Goal: Information Seeking & Learning: Learn about a topic

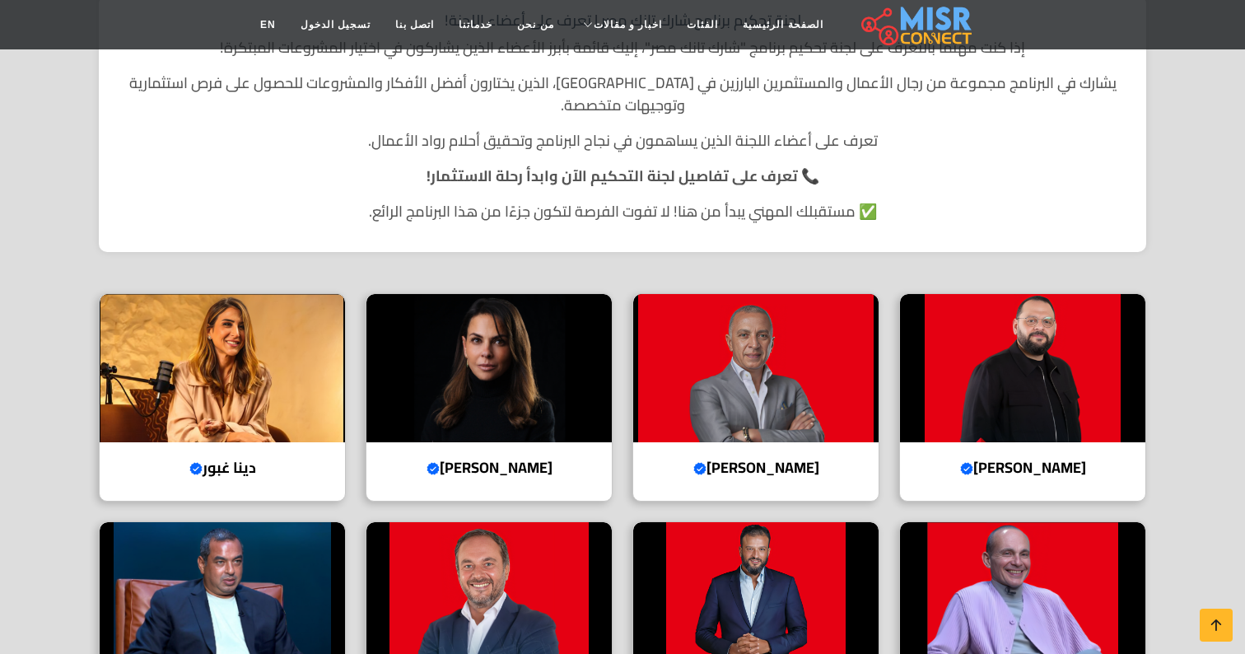
scroll to position [373, 0]
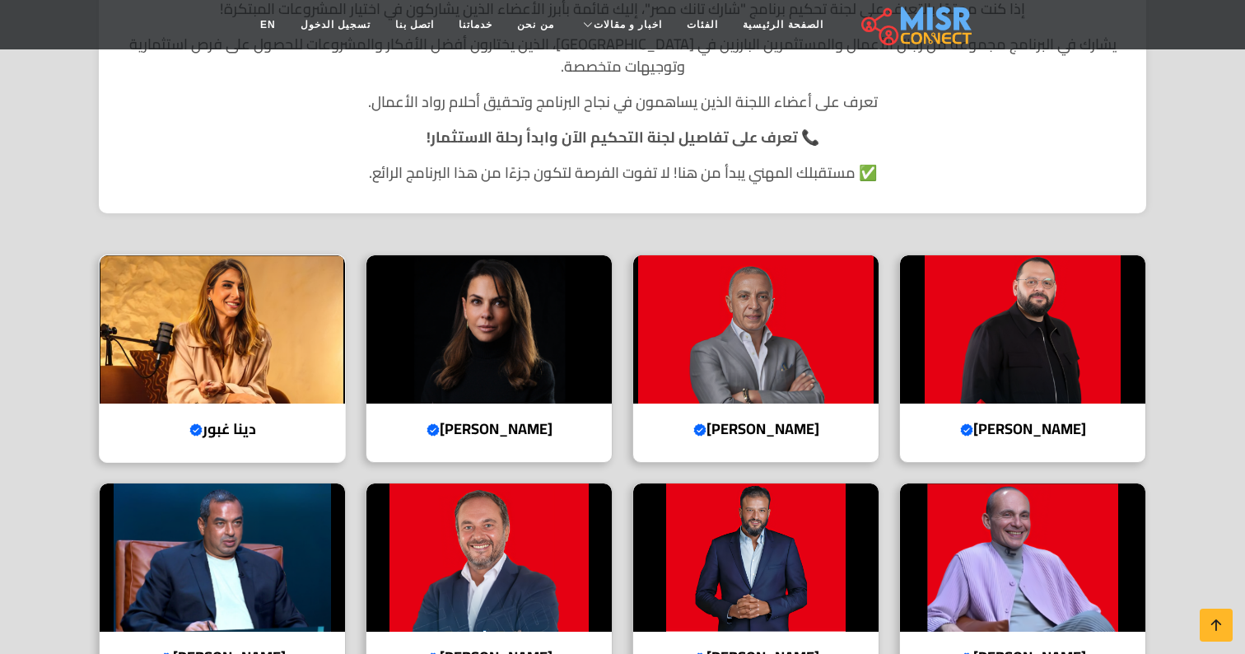
click at [246, 420] on h4 "دينا غبور Verified account" at bounding box center [222, 429] width 221 height 18
click at [782, 334] on img at bounding box center [755, 329] width 245 height 148
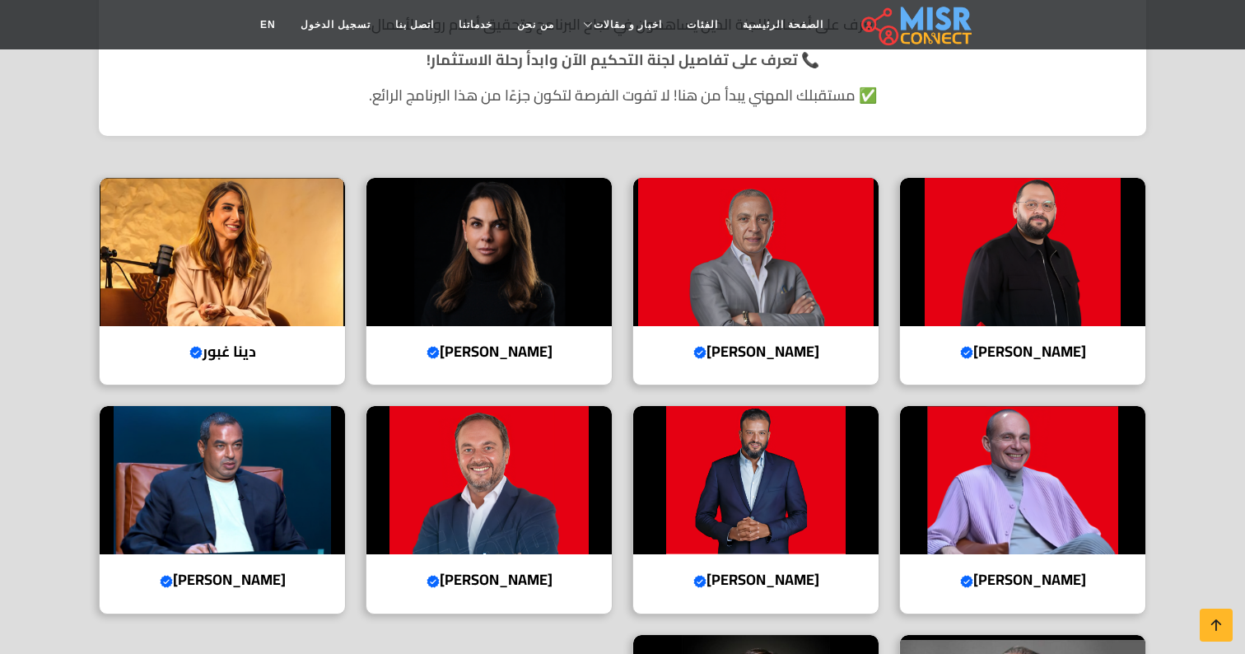
scroll to position [515, 0]
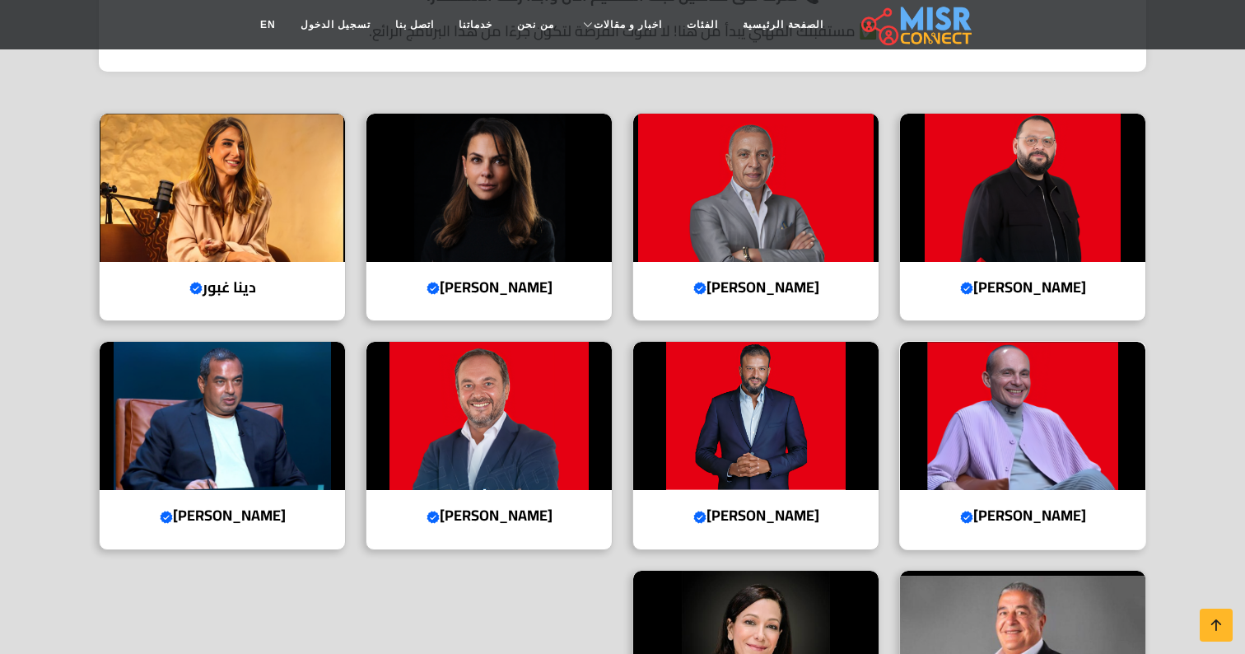
click at [986, 364] on img at bounding box center [1022, 416] width 245 height 148
click at [1072, 146] on img at bounding box center [1022, 188] width 245 height 148
click at [798, 410] on img at bounding box center [755, 416] width 245 height 148
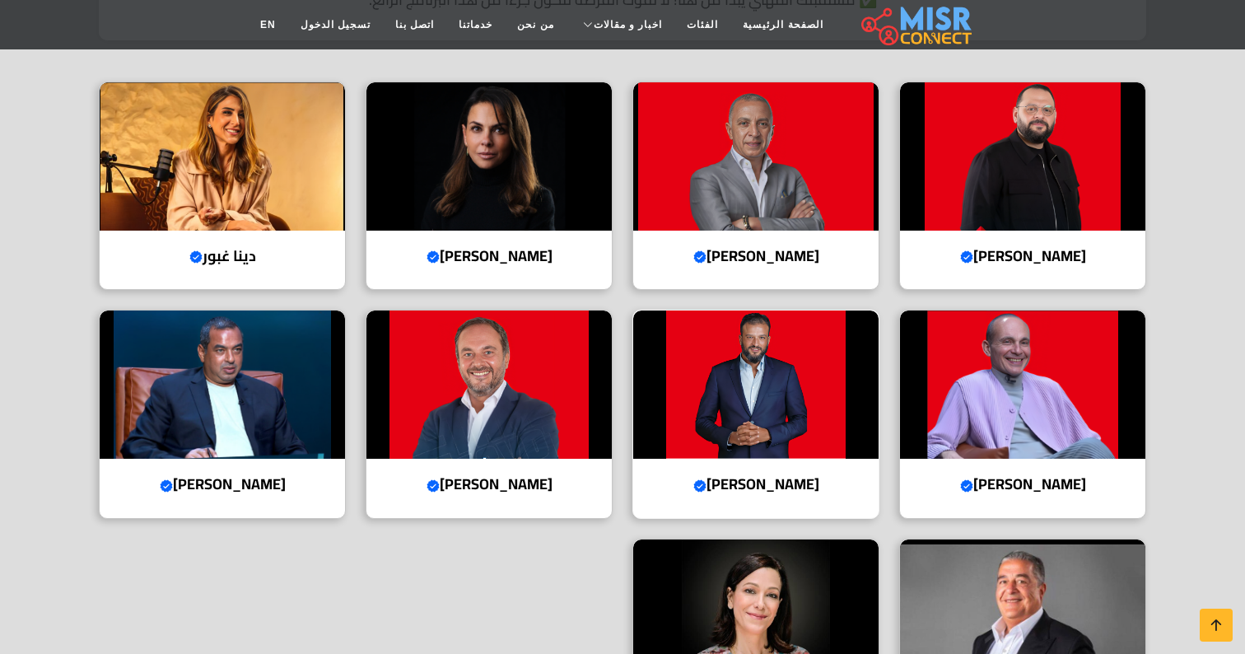
scroll to position [562, 0]
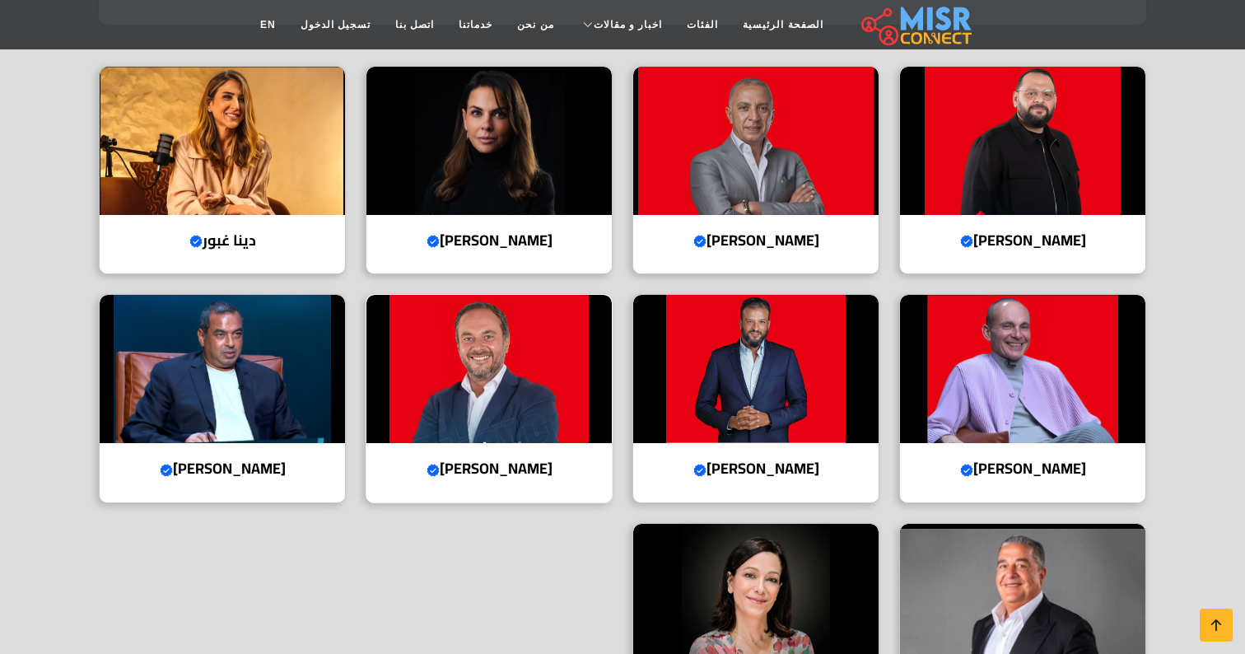
click at [474, 349] on img at bounding box center [489, 369] width 245 height 148
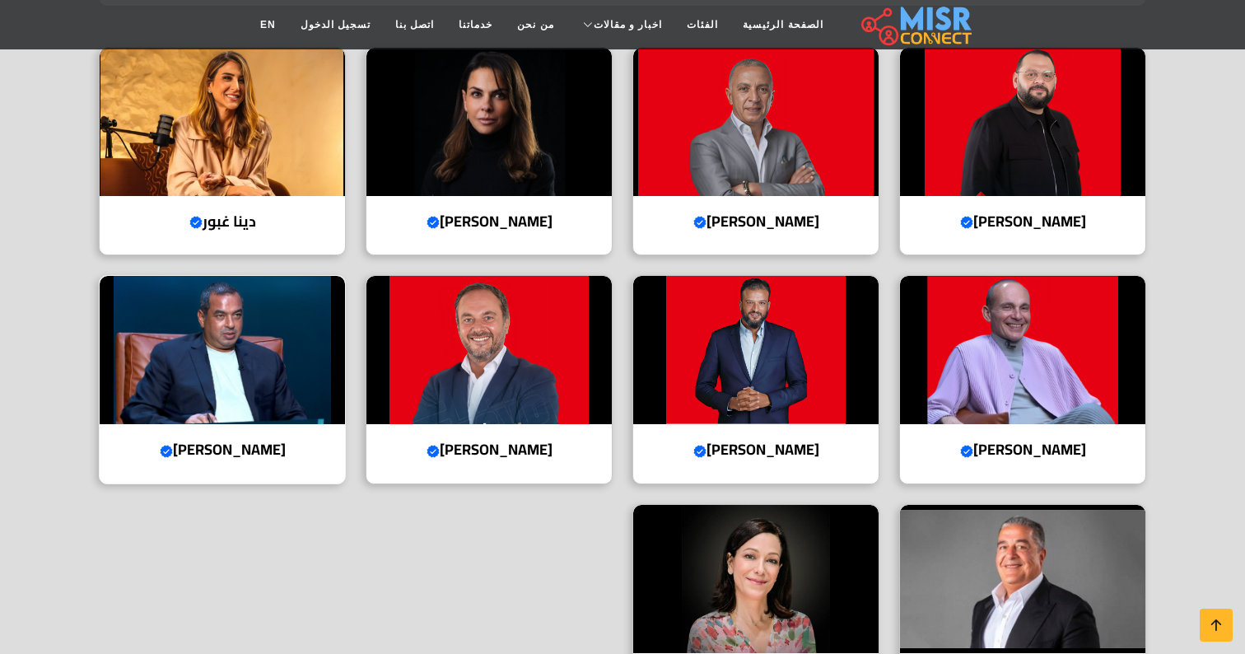
scroll to position [587, 0]
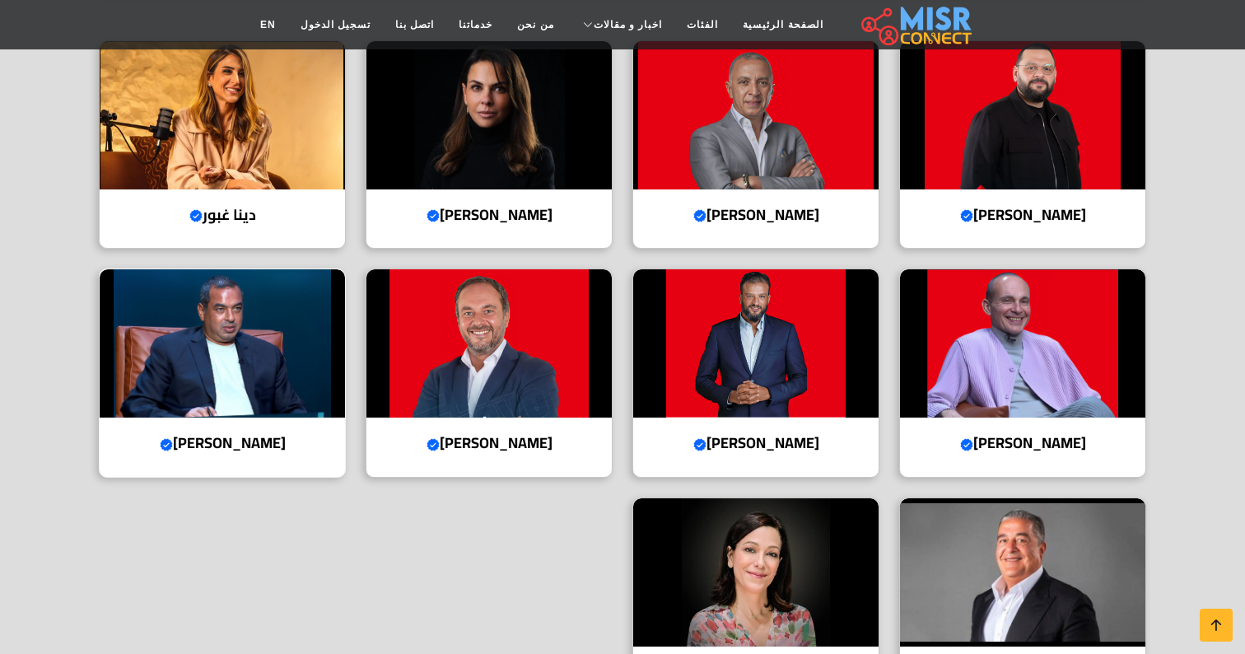
click at [228, 342] on img at bounding box center [222, 343] width 245 height 148
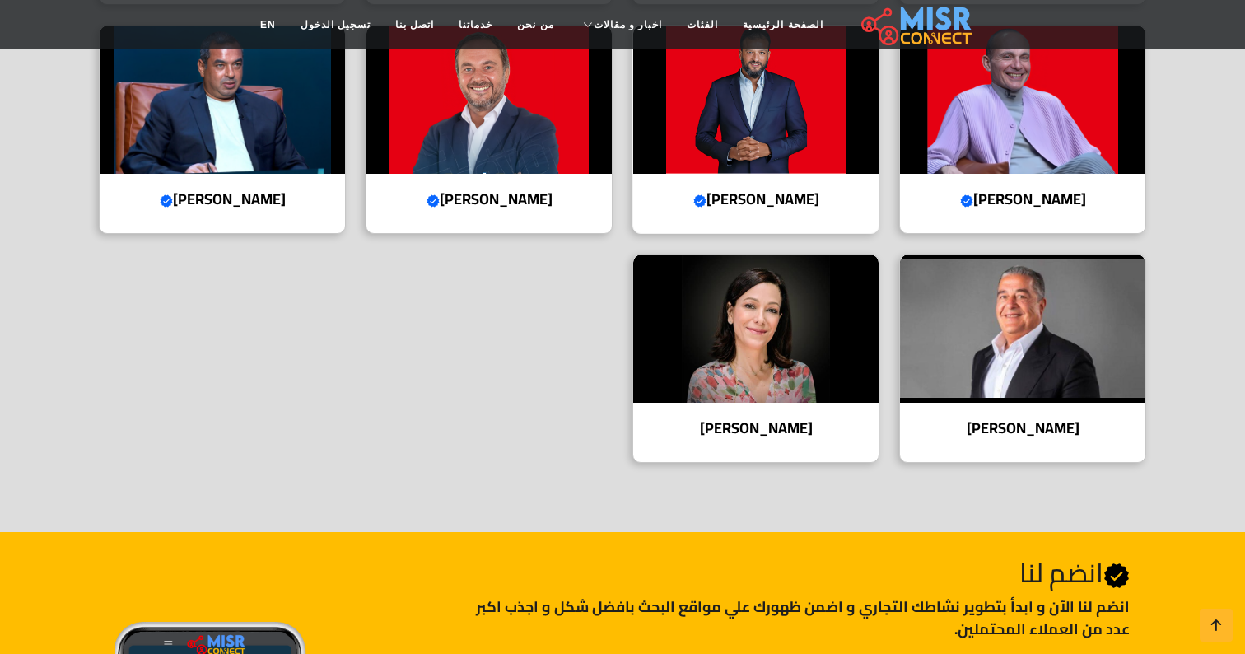
scroll to position [838, 0]
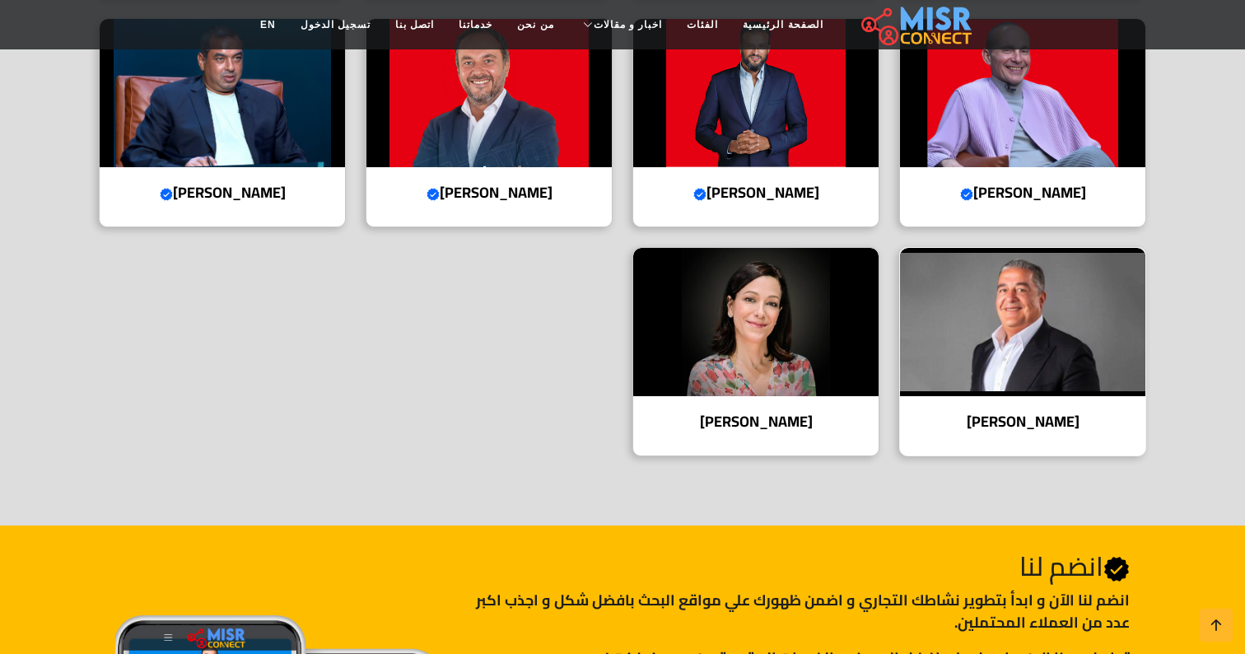
click at [1075, 341] on img at bounding box center [1022, 322] width 245 height 148
click at [833, 313] on img at bounding box center [755, 322] width 245 height 148
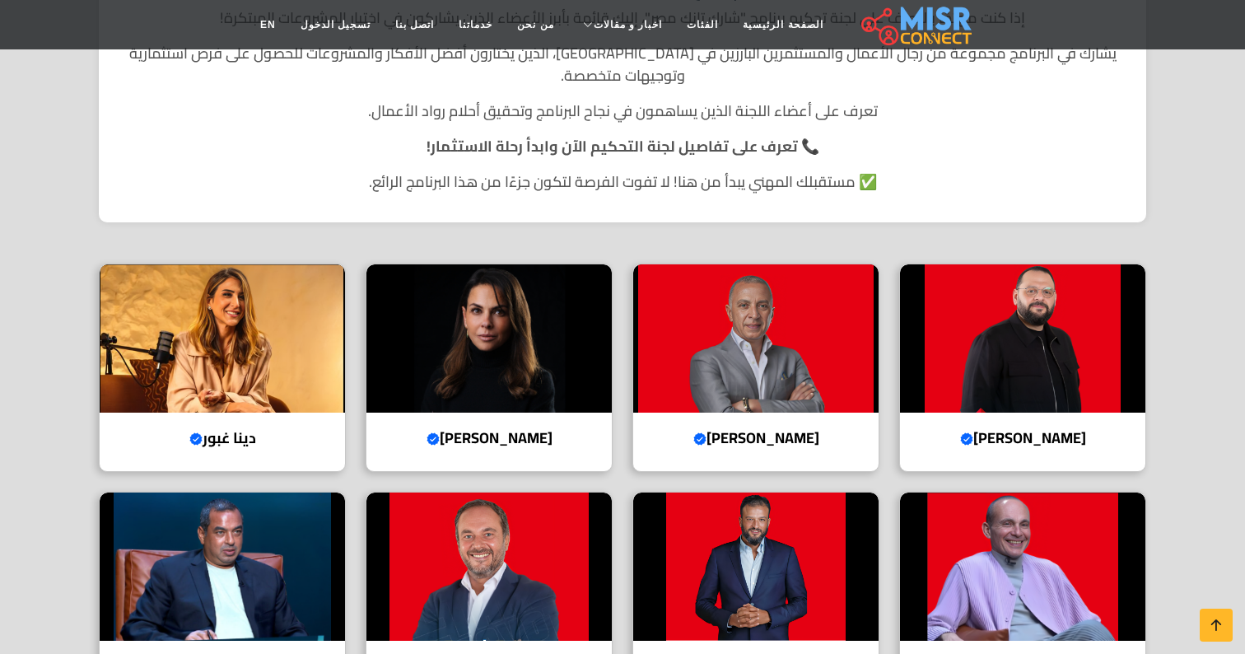
scroll to position [361, 0]
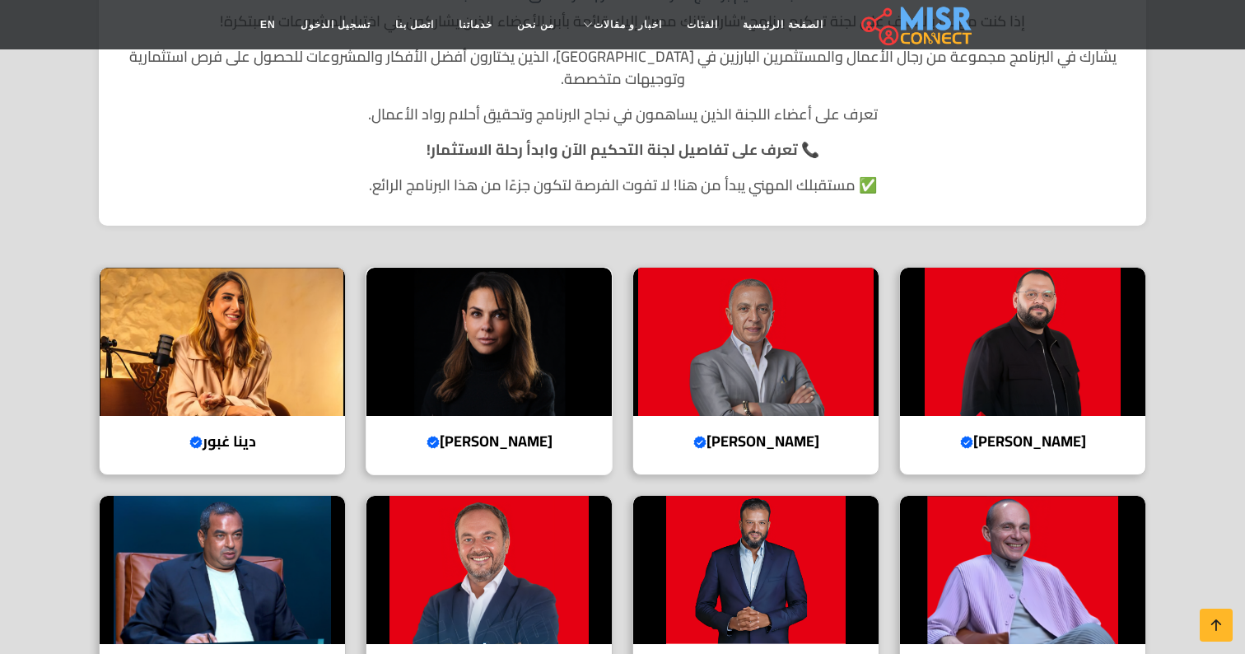
click at [489, 330] on img at bounding box center [489, 342] width 245 height 148
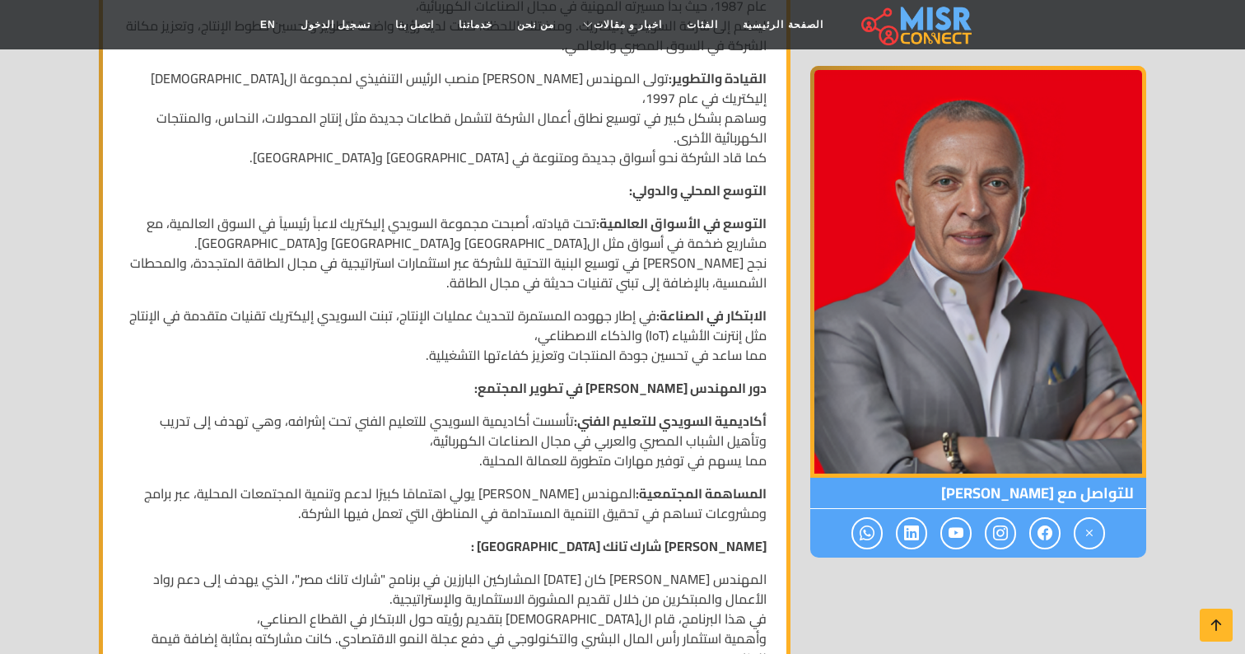
scroll to position [852, 0]
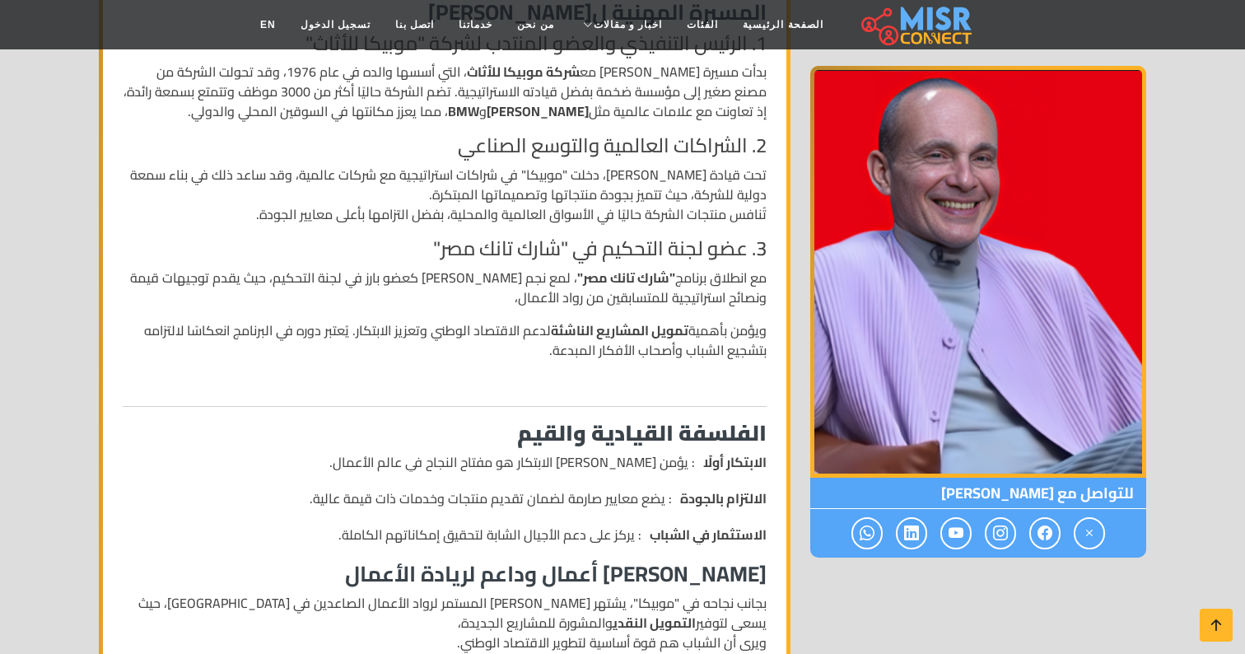
scroll to position [849, 0]
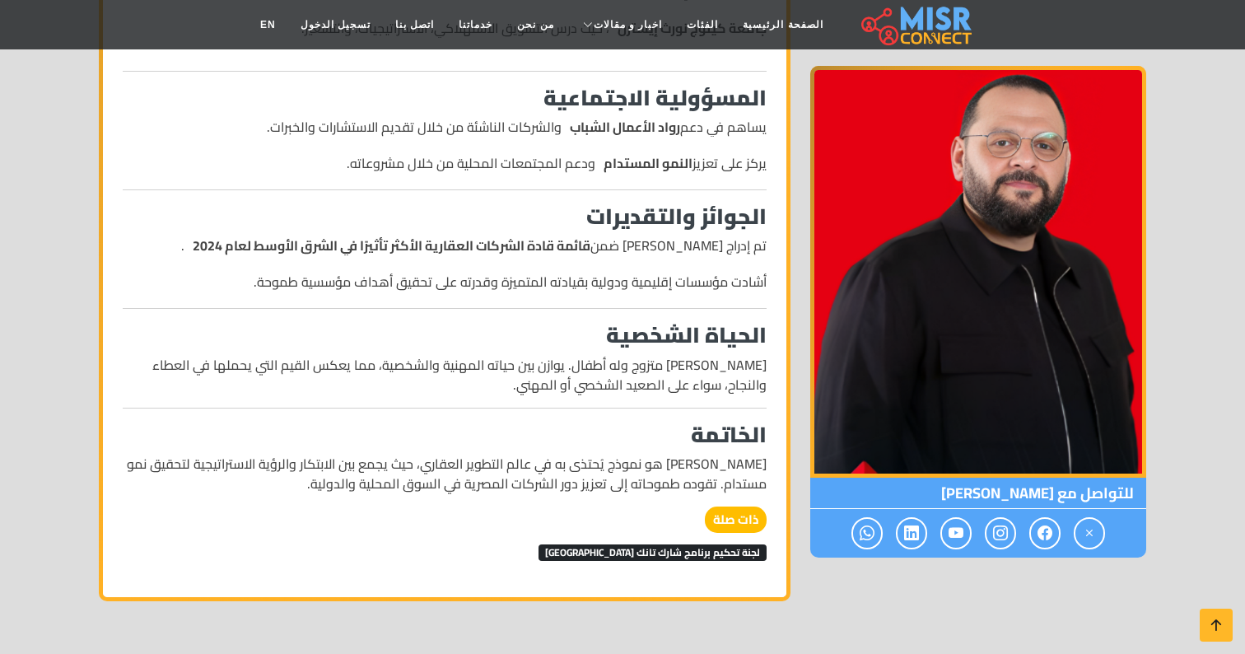
scroll to position [1418, 0]
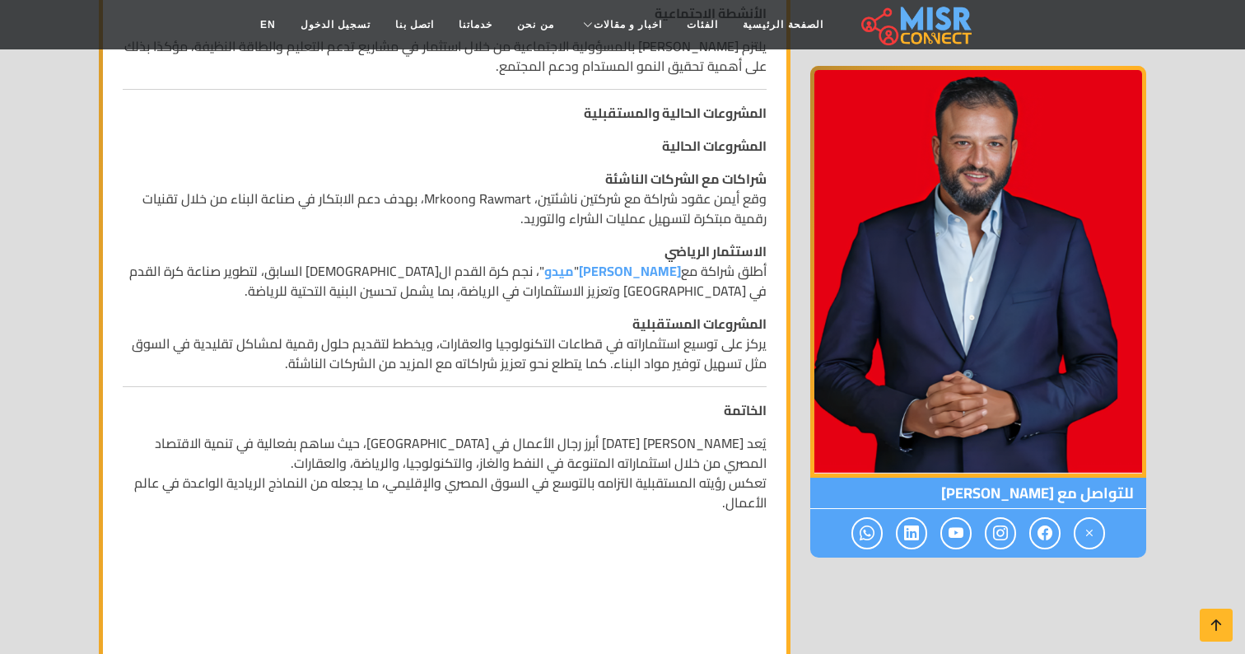
scroll to position [876, 0]
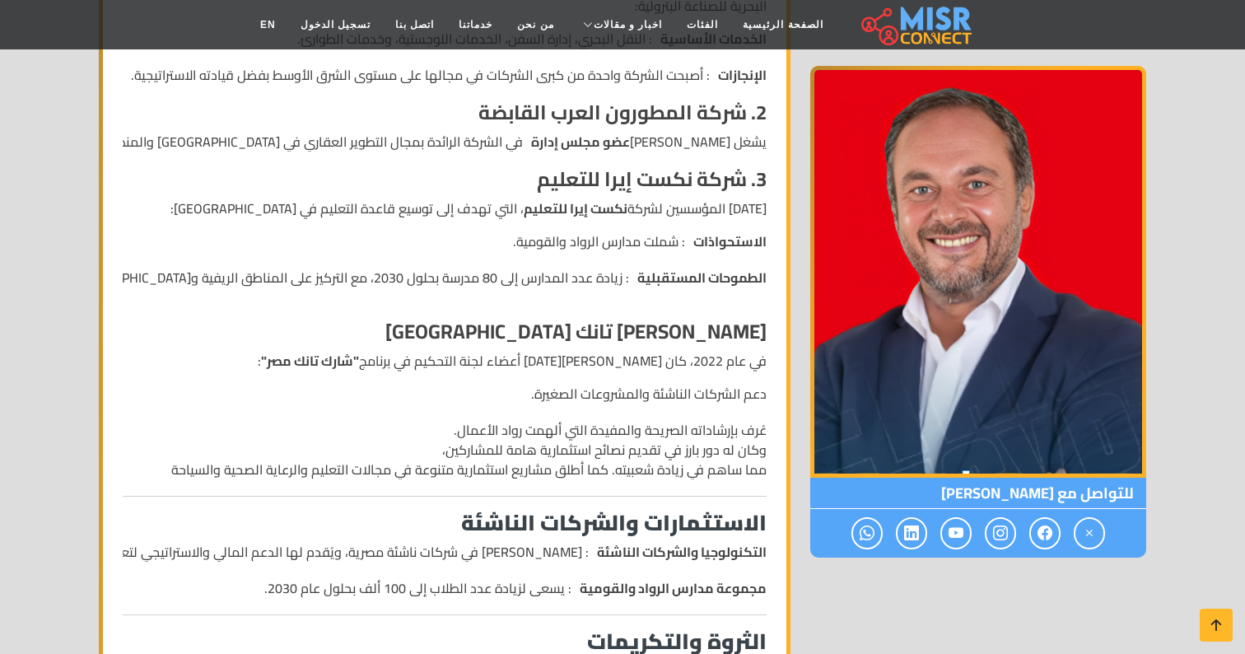
scroll to position [698, 0]
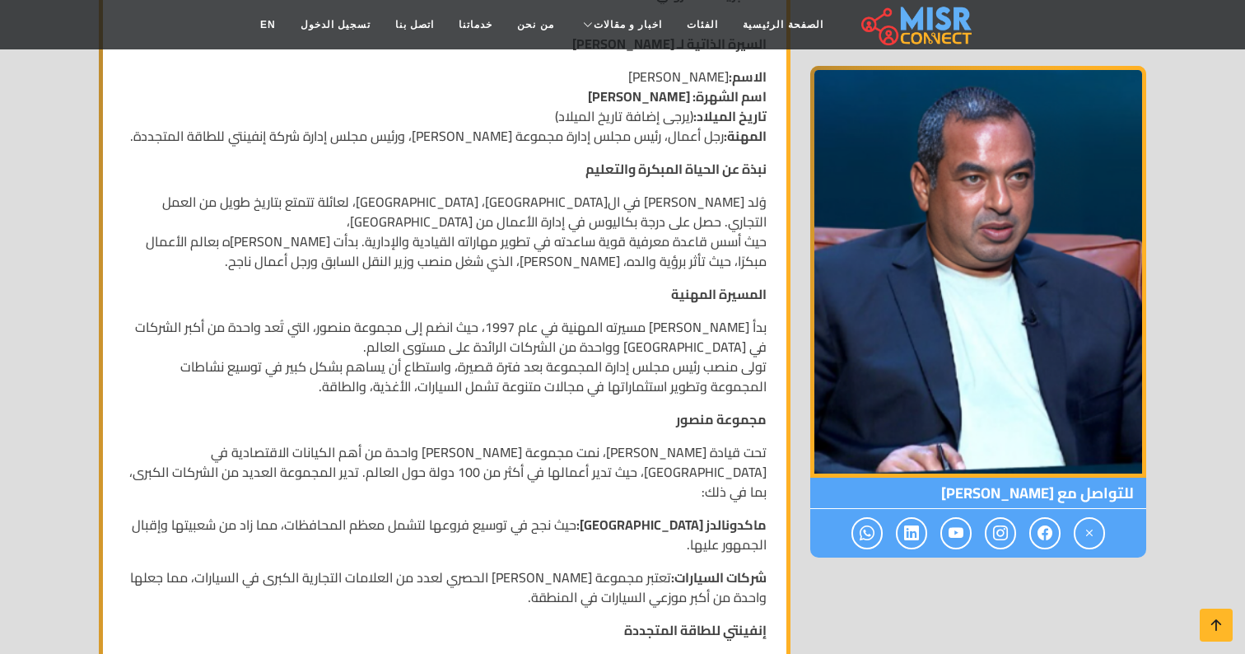
scroll to position [356, 0]
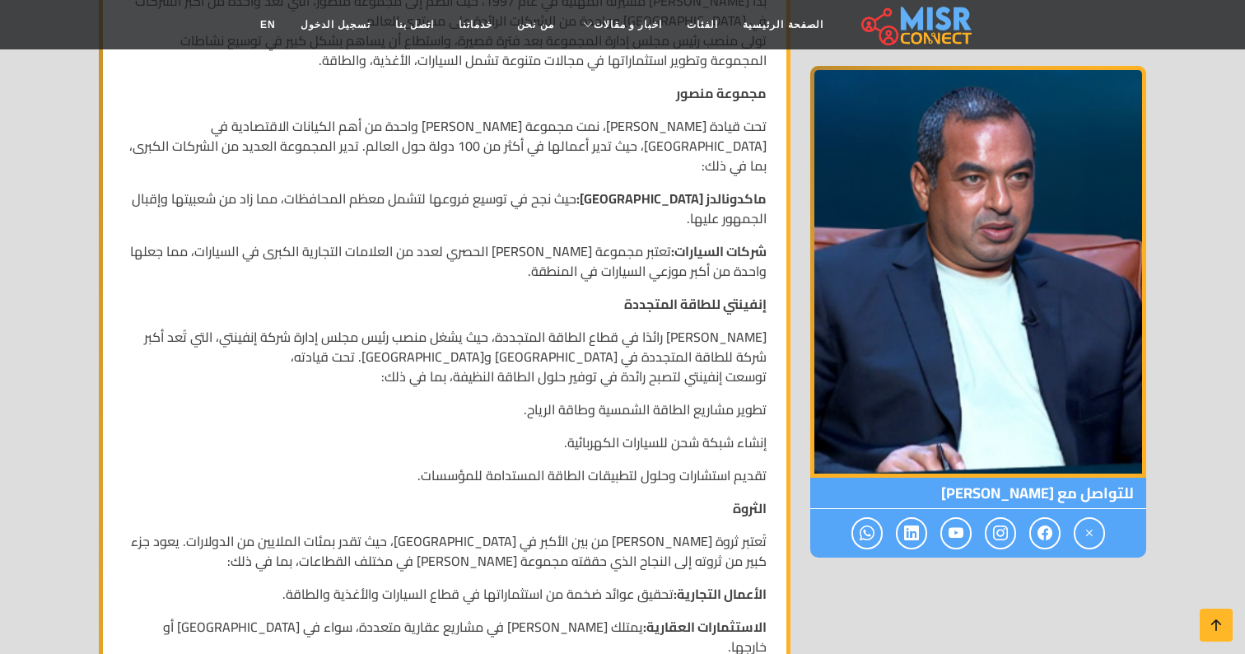
scroll to position [744, 0]
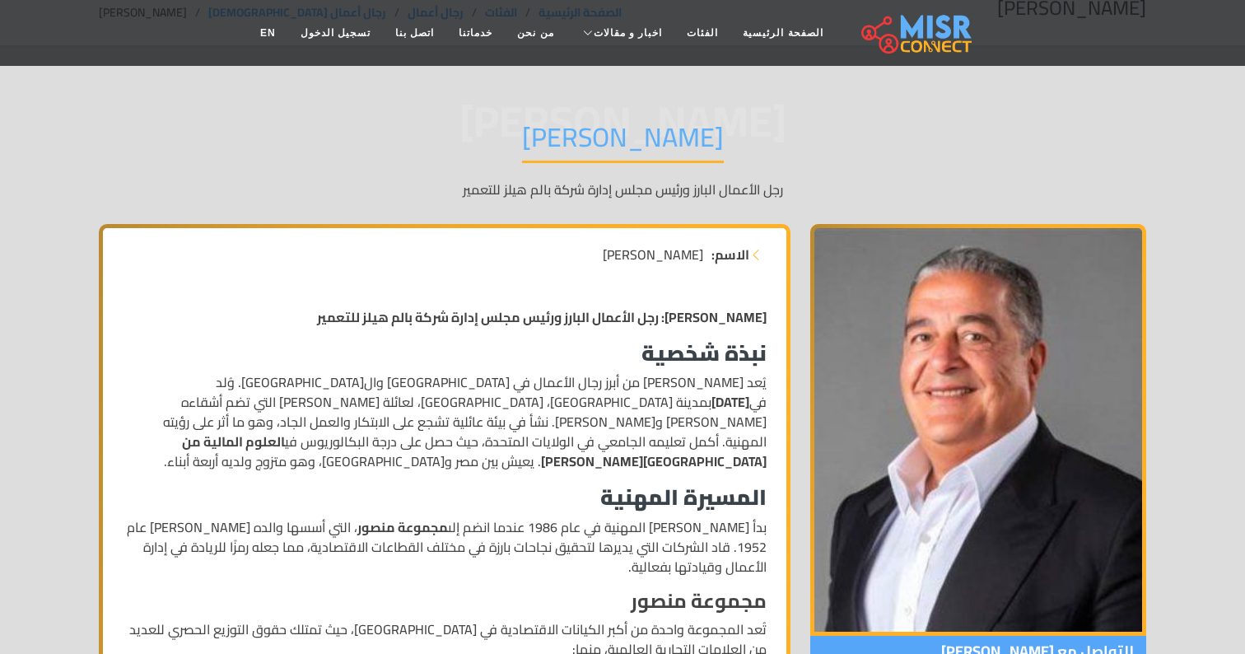
scroll to position [87, 0]
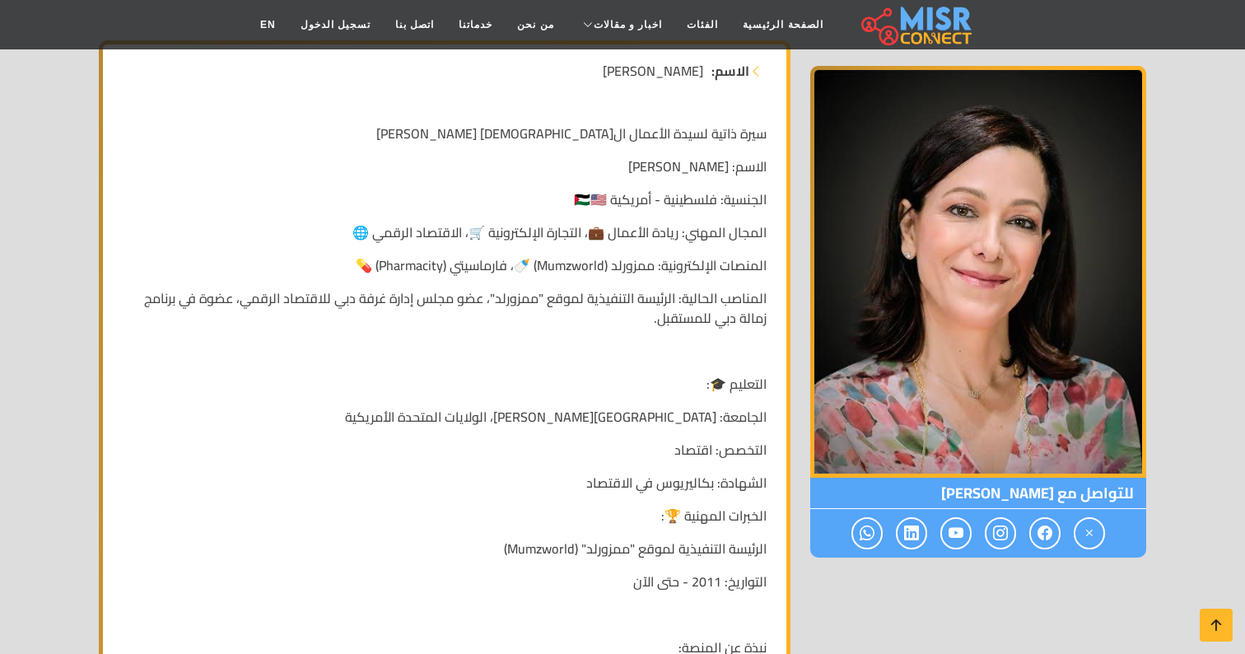
scroll to position [251, 0]
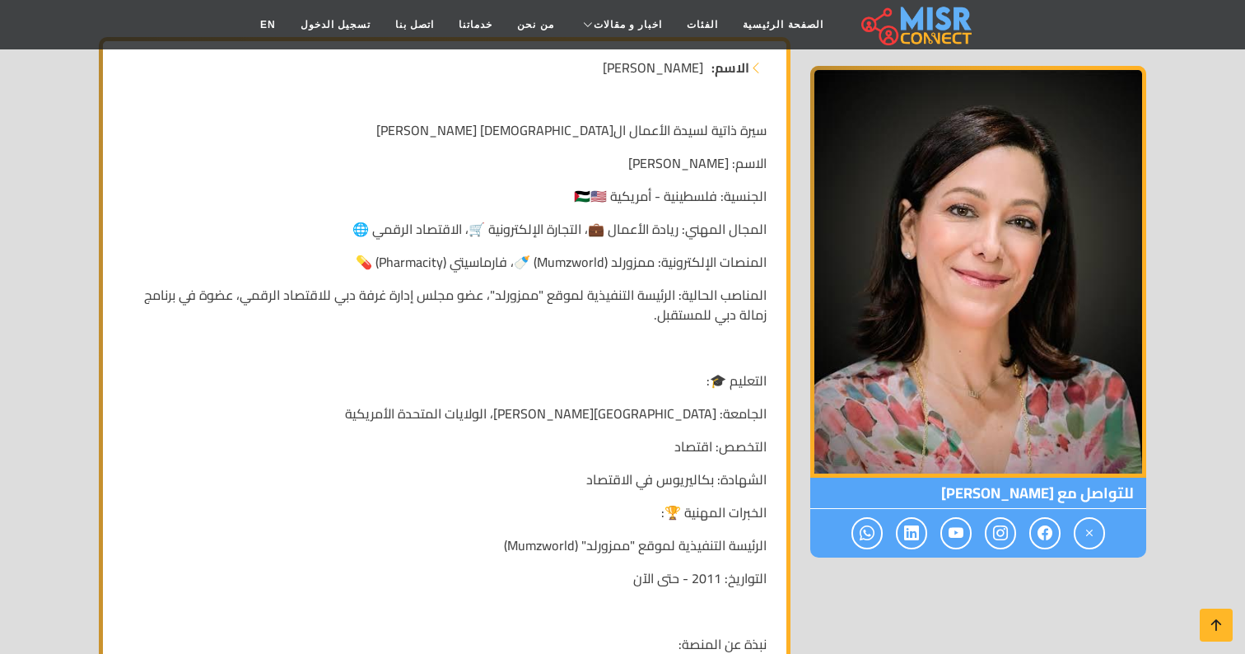
click at [591, 386] on p "التعليم 🎓:" at bounding box center [445, 381] width 644 height 20
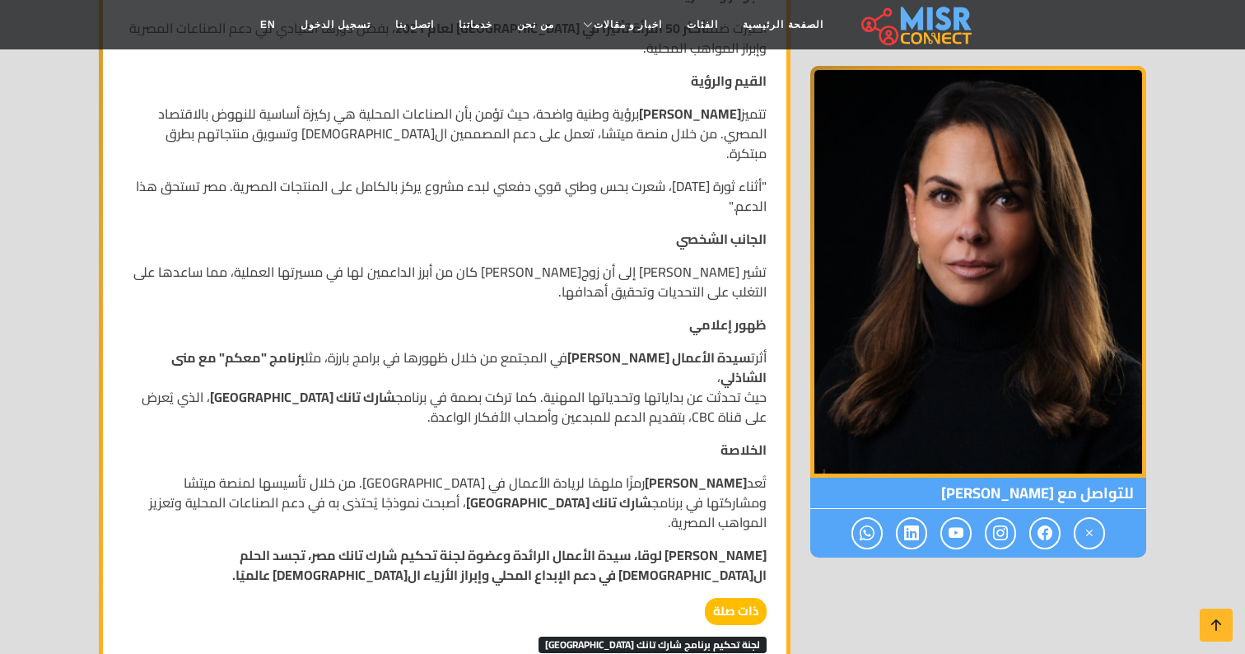
scroll to position [904, 0]
